Goal: Browse casually: Explore the website without a specific task or goal

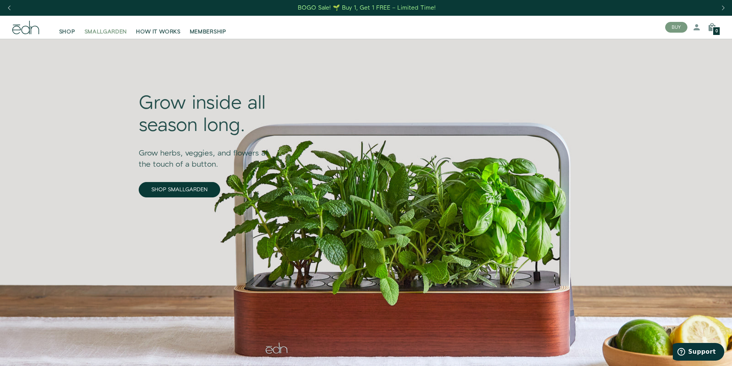
click at [114, 32] on span "SMALLGARDEN" at bounding box center [105, 32] width 43 height 8
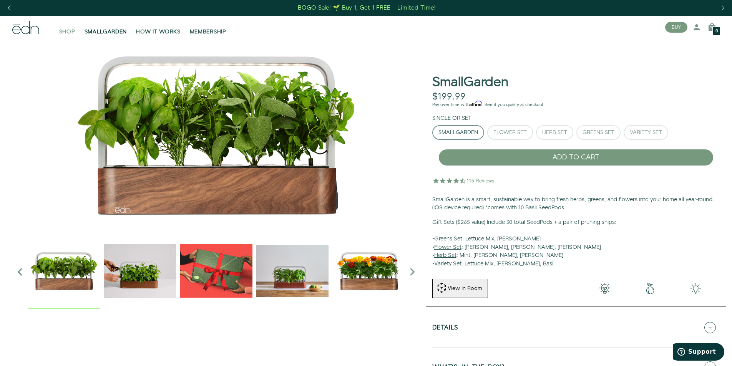
click at [73, 28] on span "SHOP" at bounding box center [67, 32] width 16 height 8
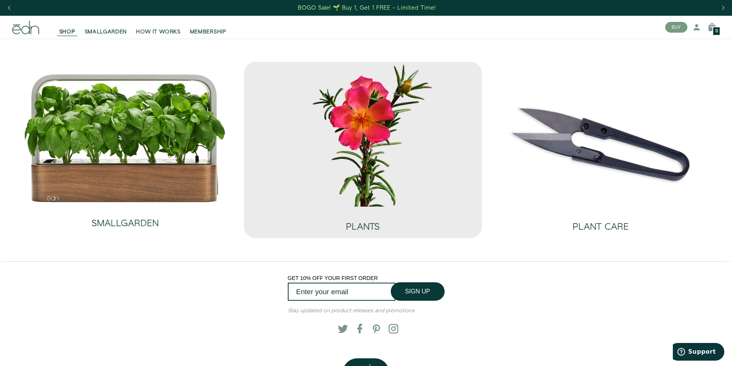
click at [365, 175] on img at bounding box center [362, 134] width 225 height 145
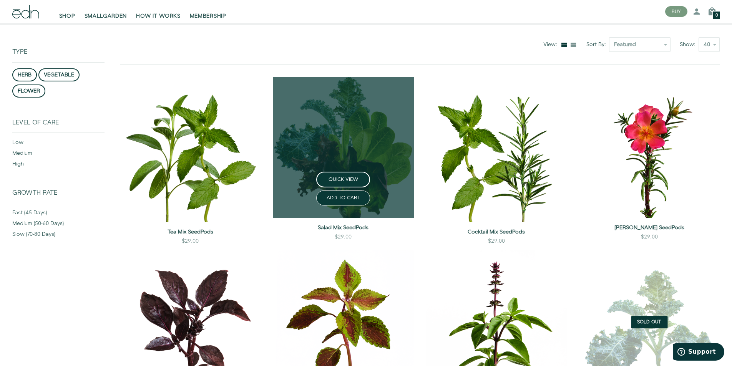
scroll to position [154, 0]
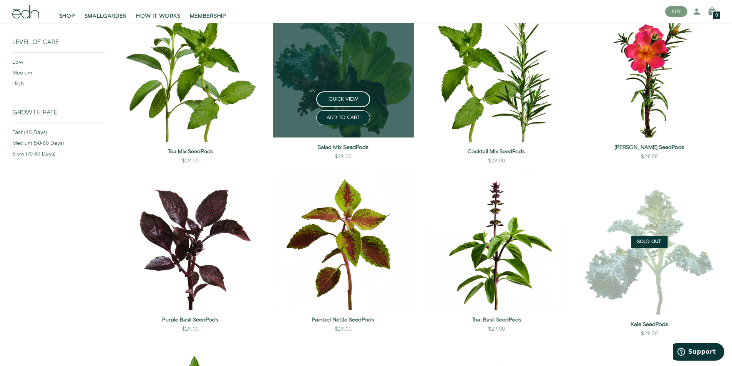
click at [368, 49] on link at bounding box center [343, 67] width 141 height 141
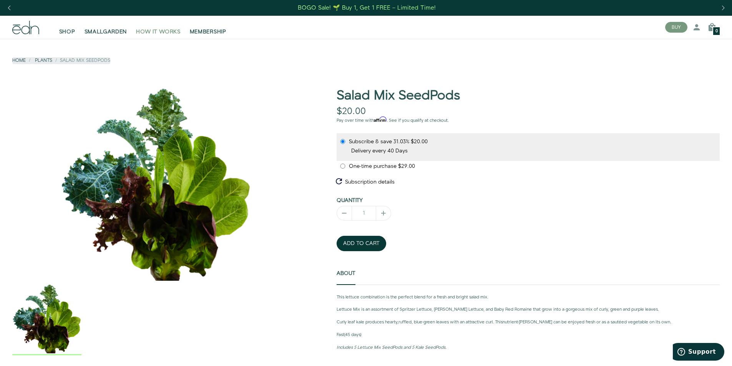
click at [166, 28] on span "HOW IT WORKS" at bounding box center [158, 32] width 44 height 8
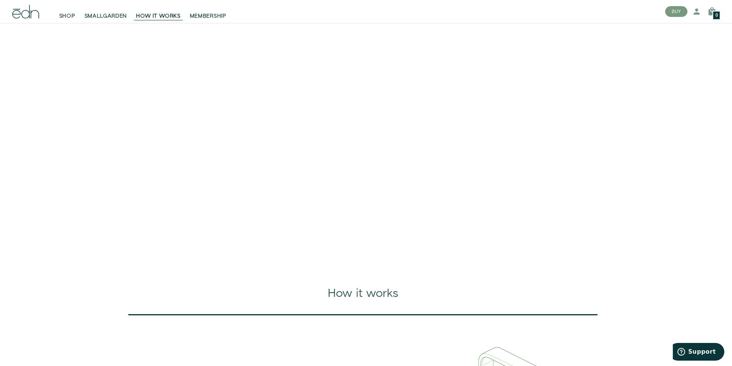
scroll to position [115, 0]
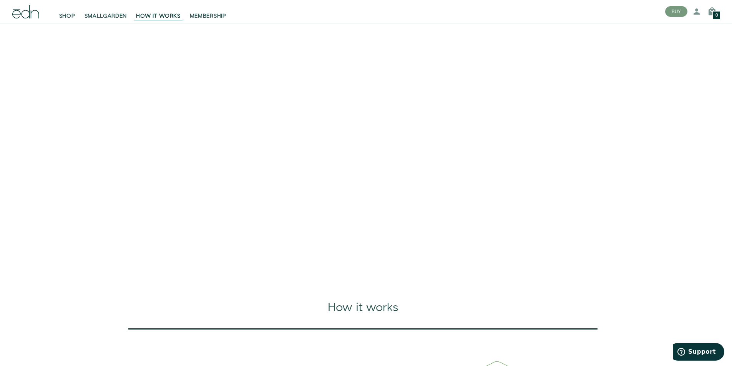
click at [260, 223] on video at bounding box center [366, 107] width 732 height 366
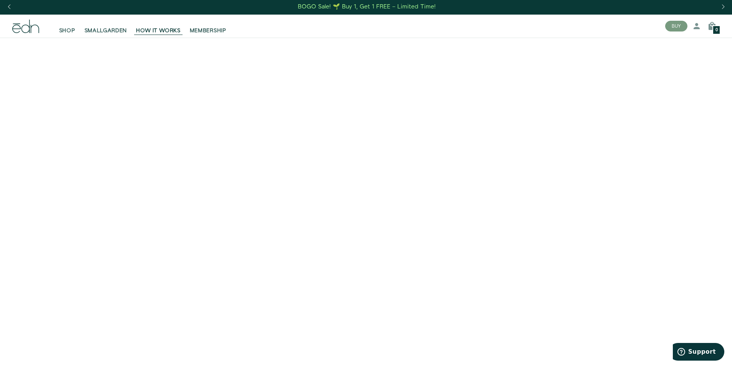
scroll to position [0, 0]
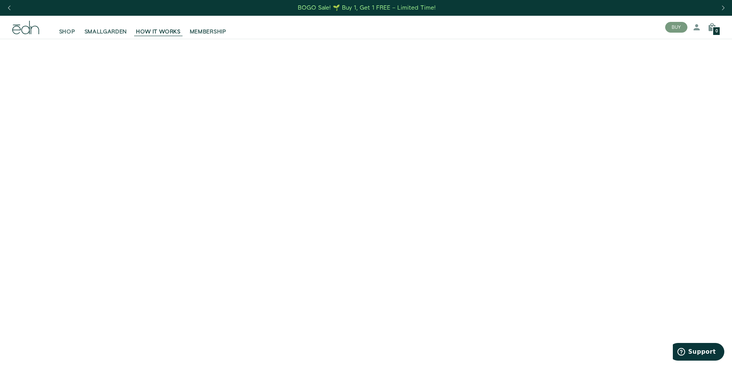
click at [20, 32] on icon at bounding box center [25, 27] width 27 height 13
